Goal: Find specific page/section: Find specific page/section

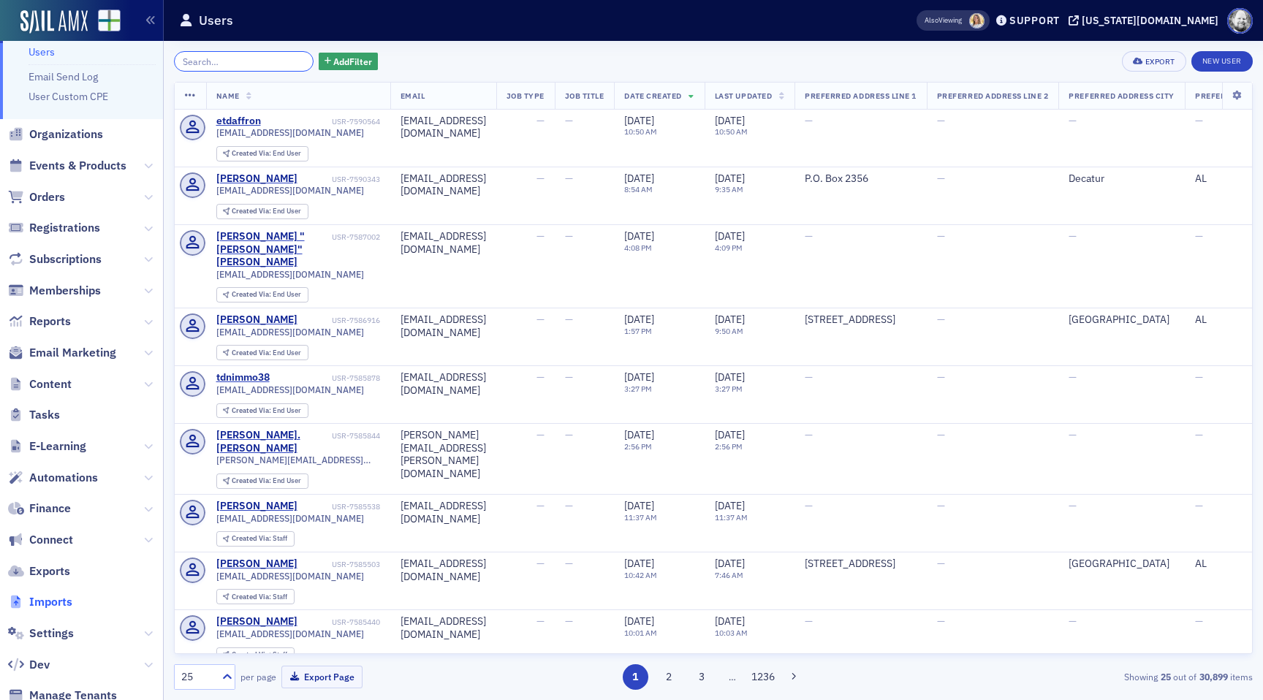
scroll to position [81, 0]
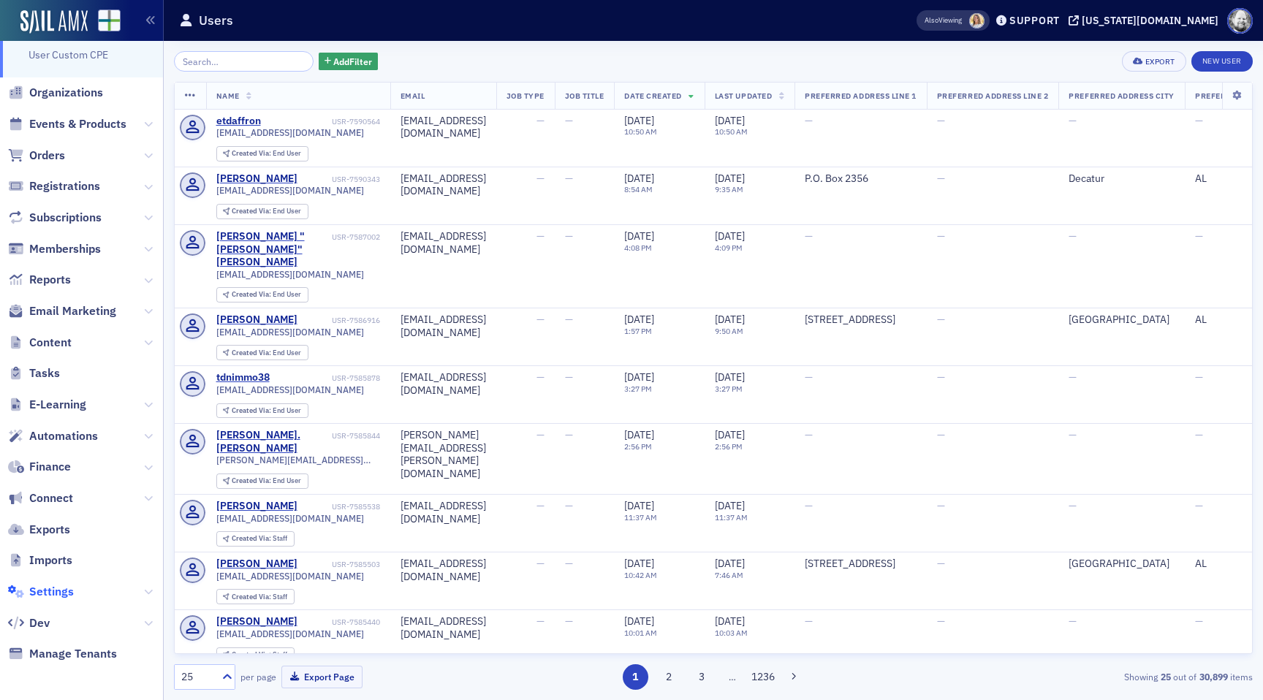
click at [56, 584] on span "Settings" at bounding box center [51, 592] width 45 height 16
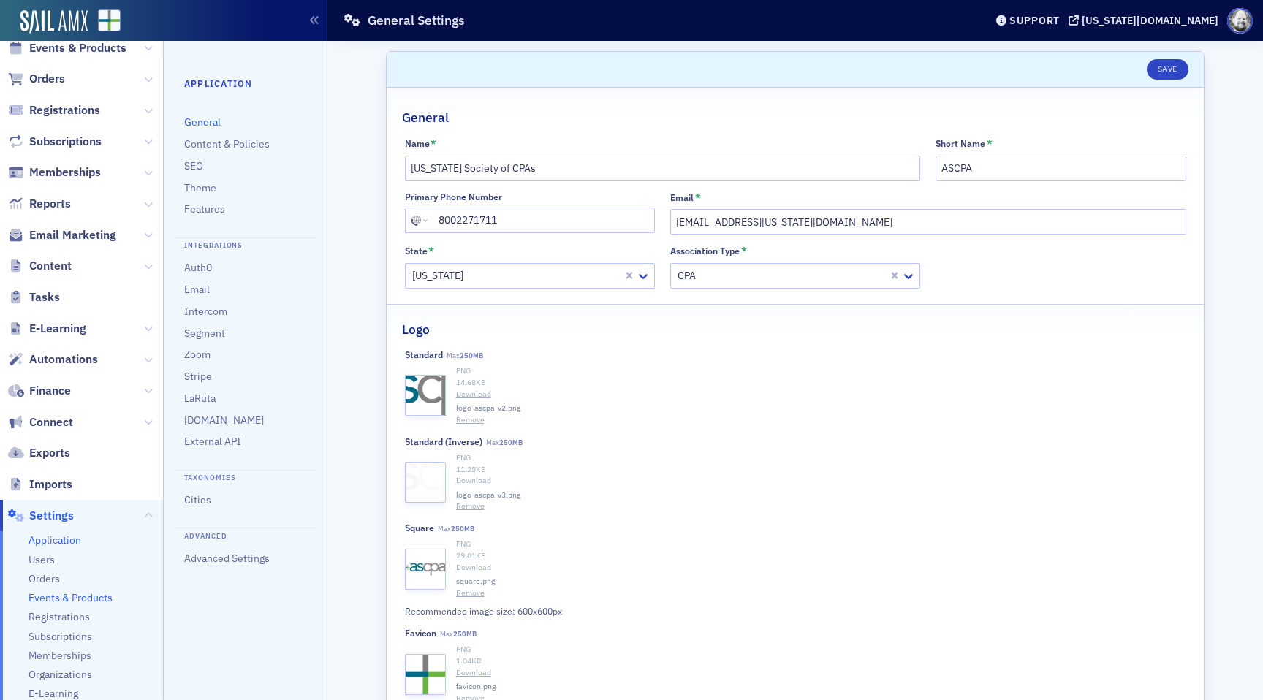
click at [73, 599] on span "Events & Products" at bounding box center [70, 598] width 84 height 14
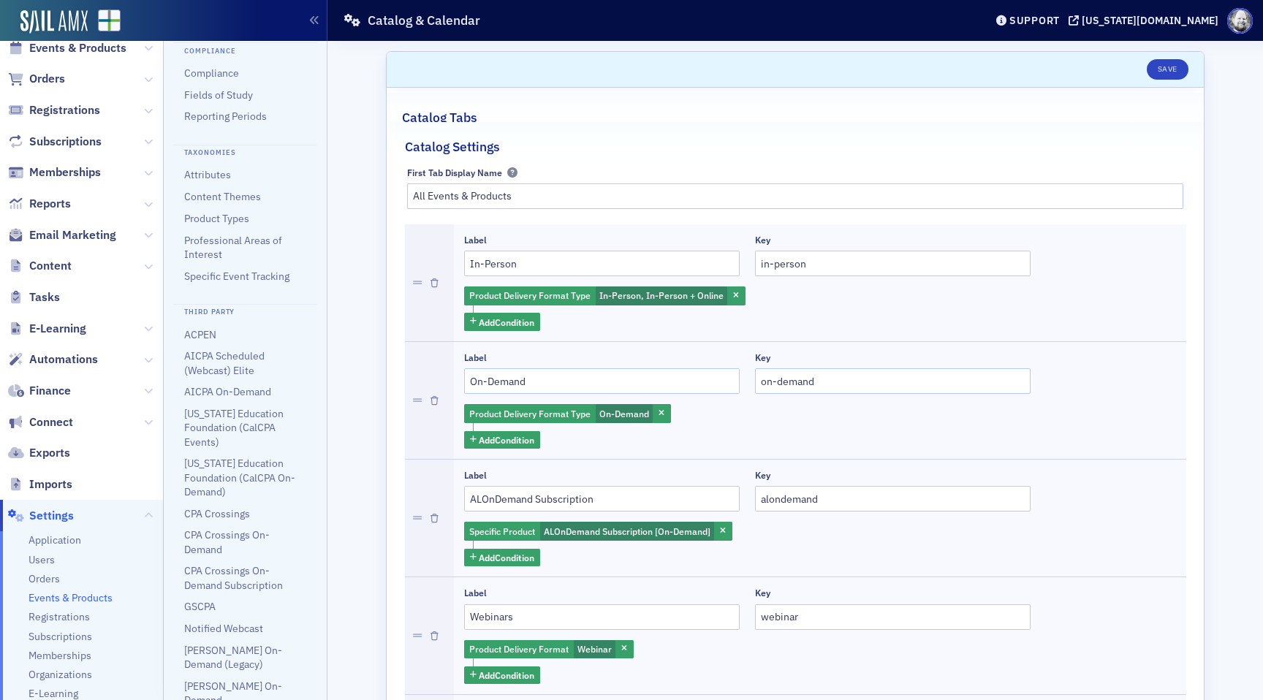
scroll to position [362, 0]
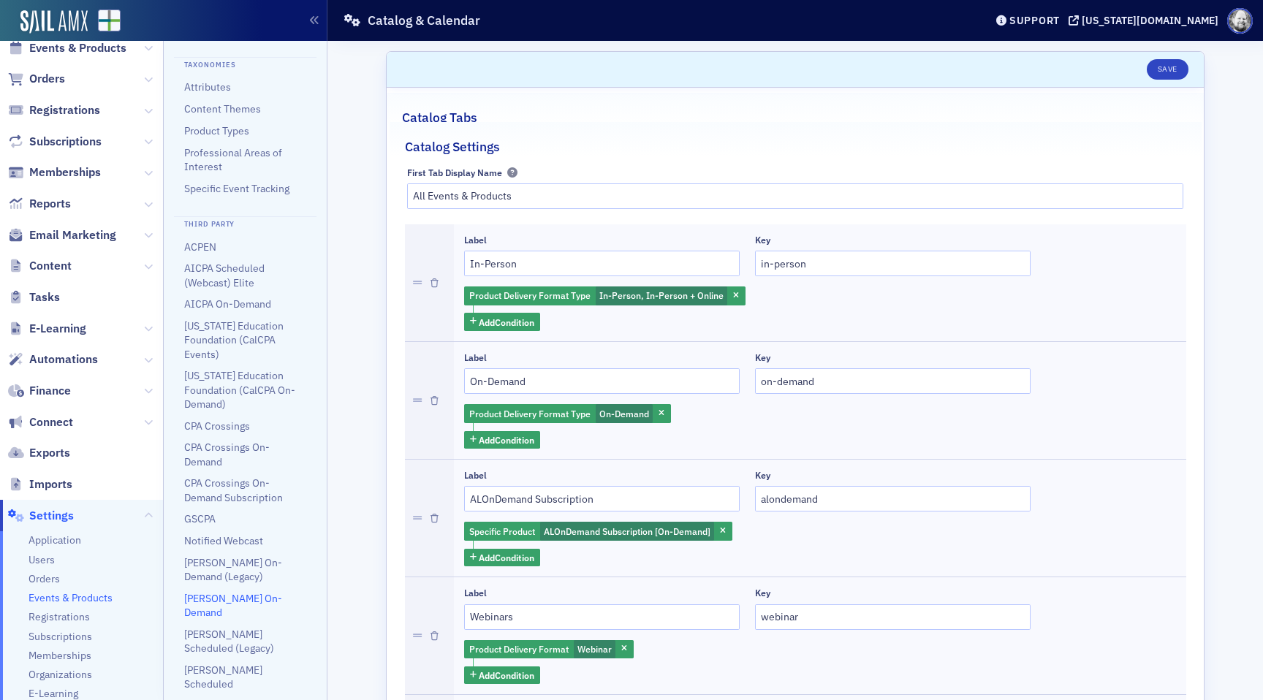
click at [223, 595] on link "[PERSON_NAME] On-Demand" at bounding box center [233, 605] width 98 height 27
click at [233, 663] on link "[PERSON_NAME] Scheduled" at bounding box center [223, 676] width 78 height 27
